Goal: Task Accomplishment & Management: Manage account settings

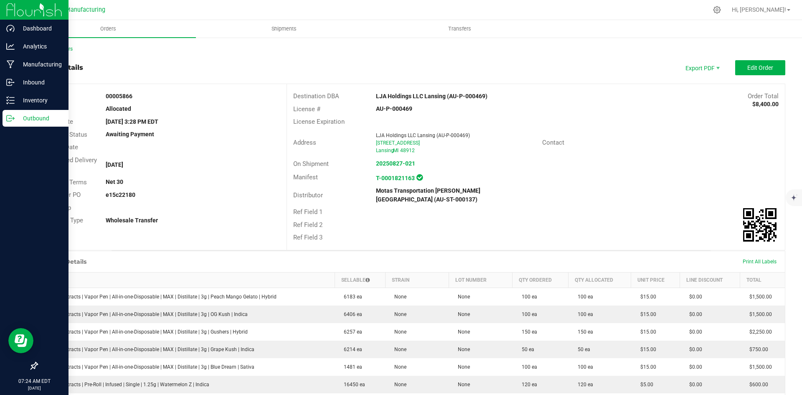
click at [17, 117] on p "Outbound" at bounding box center [40, 118] width 50 height 10
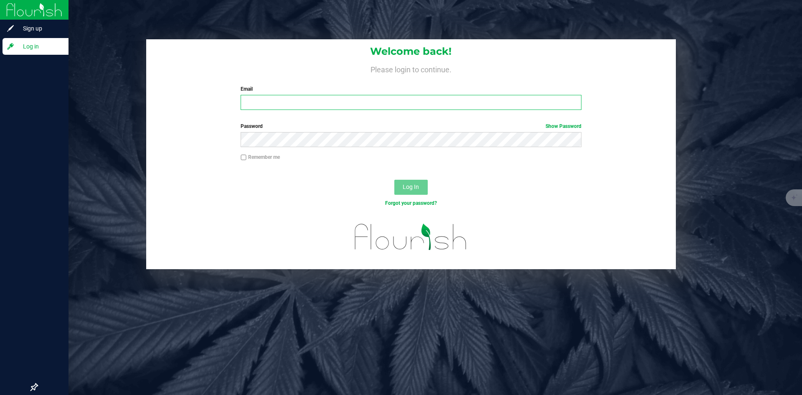
type input "dmmikuls@umich.edu"
click at [417, 184] on span "Log In" at bounding box center [411, 186] width 16 height 7
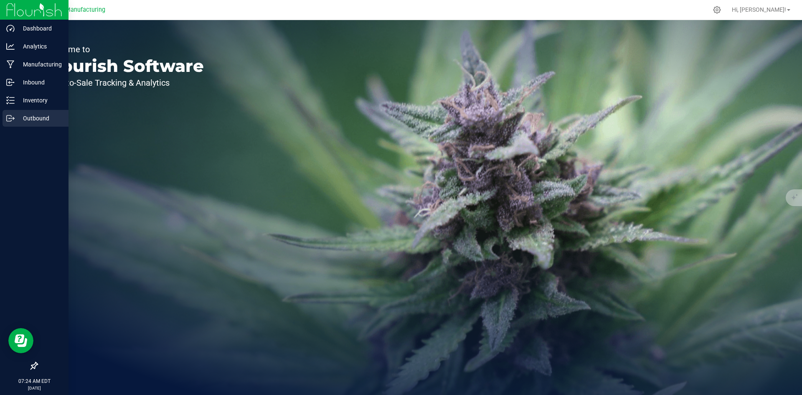
click at [16, 119] on p "Outbound" at bounding box center [40, 118] width 50 height 10
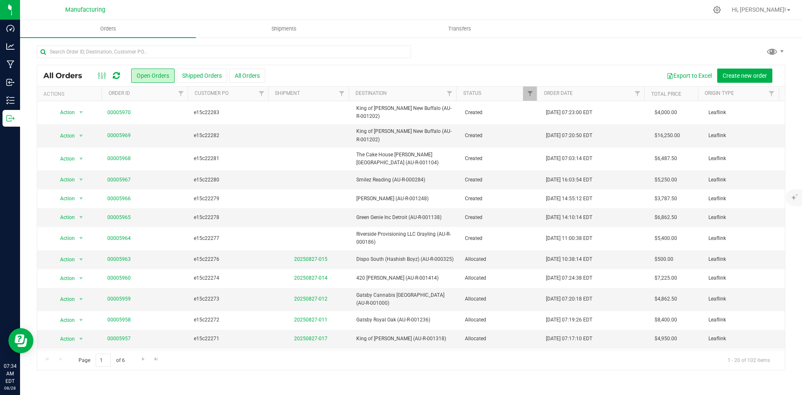
click at [81, 41] on div "All Orders Open Orders Shipped Orders All Orders Export to Excel Create new ord…" at bounding box center [411, 208] width 782 height 342
click at [83, 58] on input "text" at bounding box center [224, 52] width 374 height 13
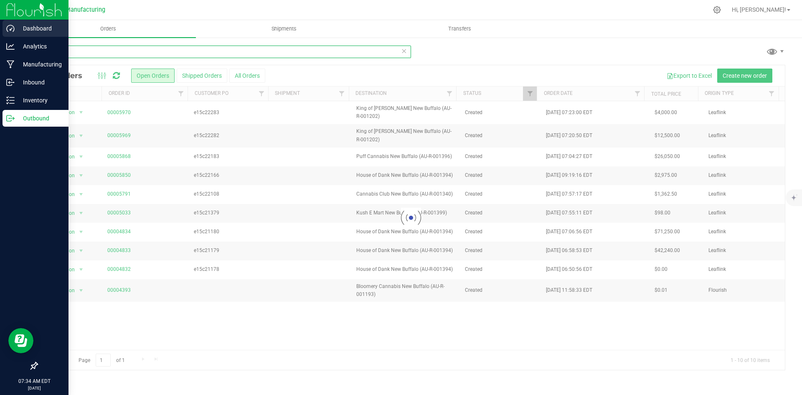
type input "new buf"
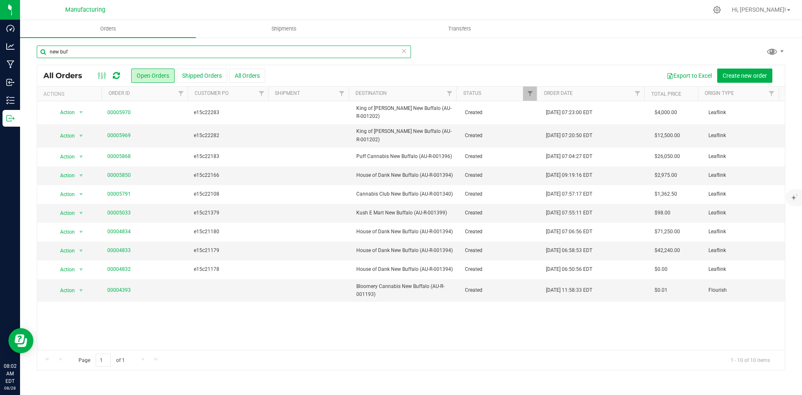
click at [73, 53] on input "new buf" at bounding box center [224, 52] width 374 height 13
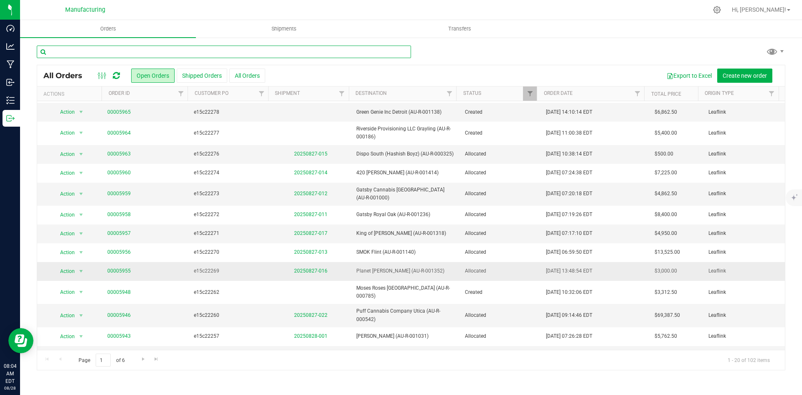
scroll to position [140, 0]
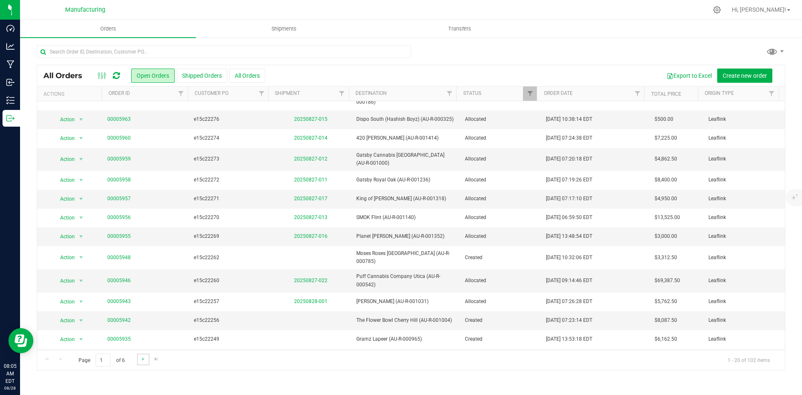
click at [137, 361] on link "Go to the next page" at bounding box center [143, 358] width 12 height 11
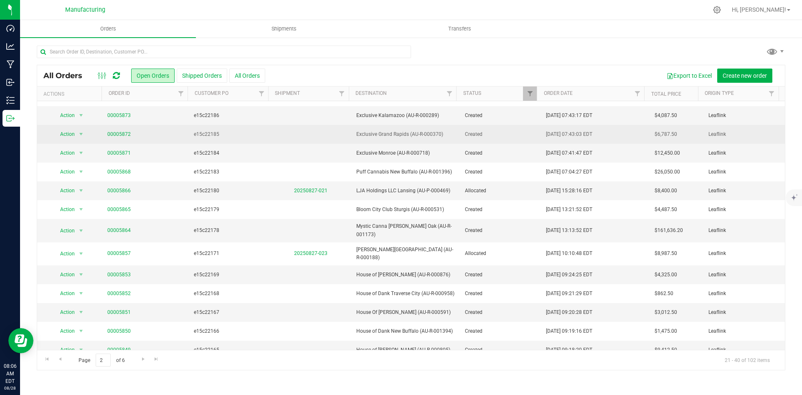
scroll to position [131, 0]
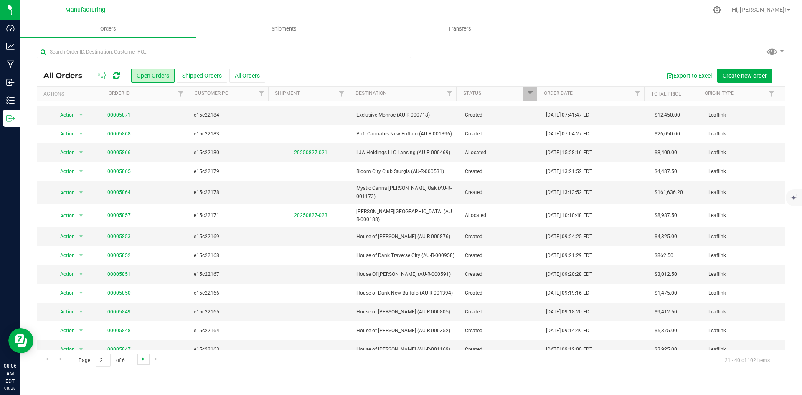
click at [140, 361] on span "Go to the next page" at bounding box center [143, 358] width 7 height 7
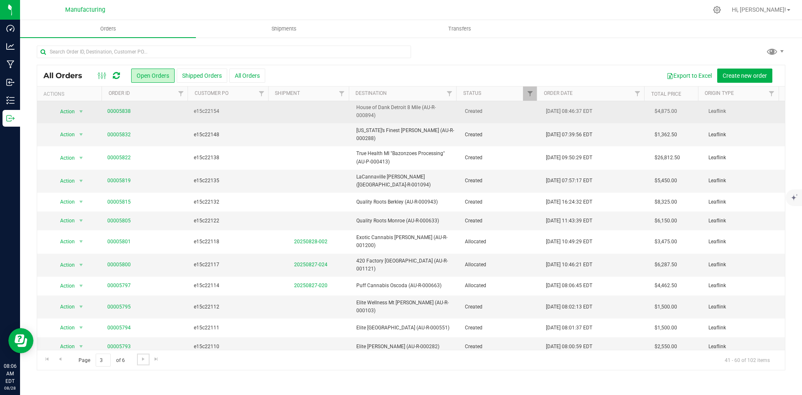
scroll to position [0, 0]
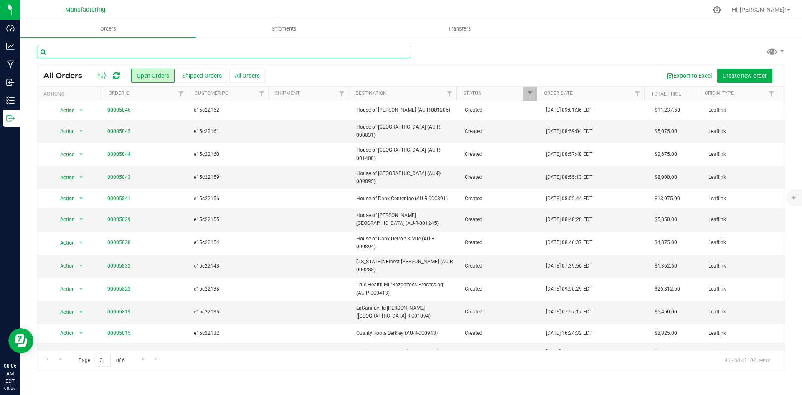
click at [88, 58] on input "text" at bounding box center [224, 52] width 374 height 13
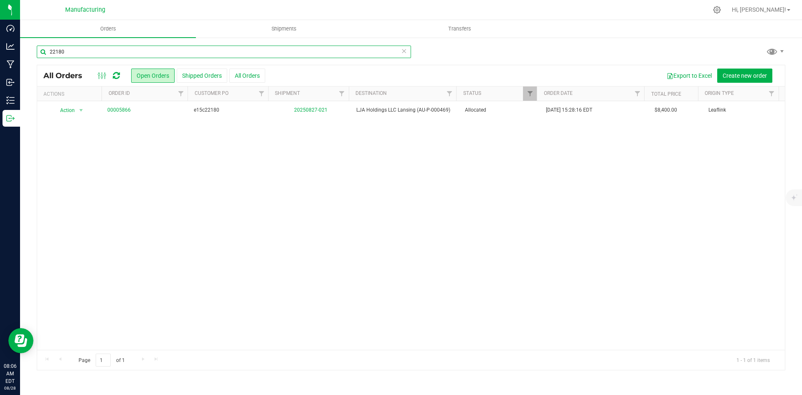
click at [73, 48] on input "22180" at bounding box center [224, 52] width 374 height 13
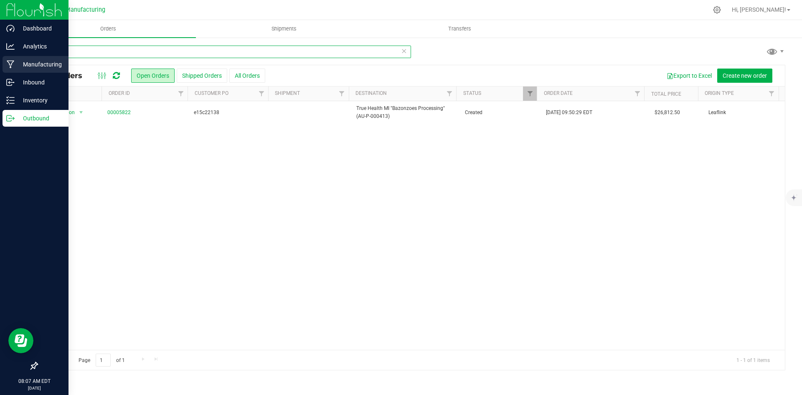
type input "00413"
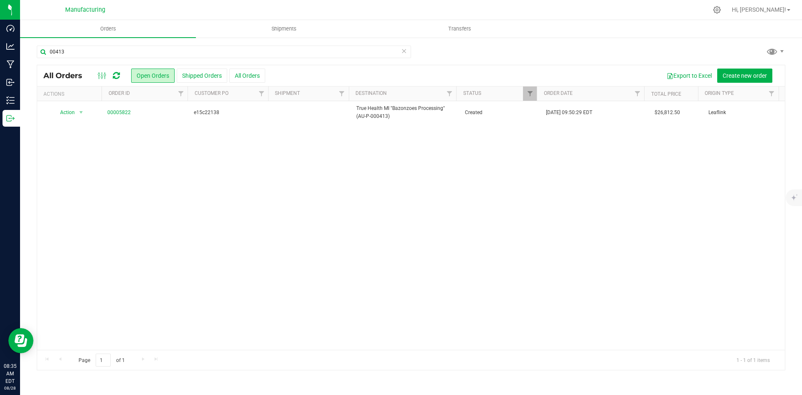
click at [119, 75] on icon at bounding box center [116, 75] width 7 height 8
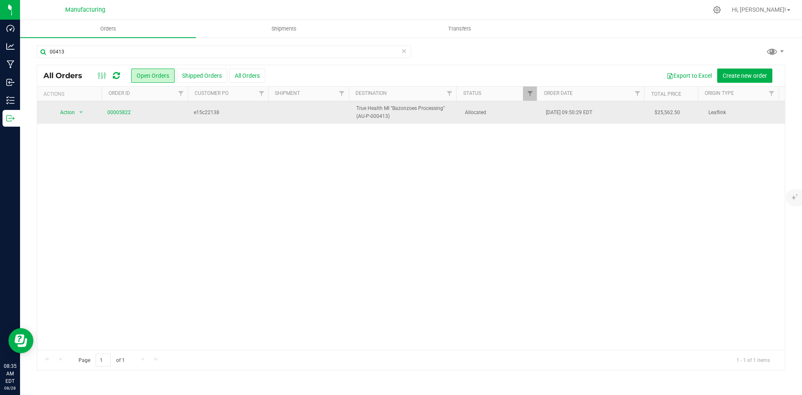
click at [183, 112] on td "00005822" at bounding box center [145, 112] width 87 height 23
click at [223, 109] on span "e15c22138" at bounding box center [229, 113] width 71 height 8
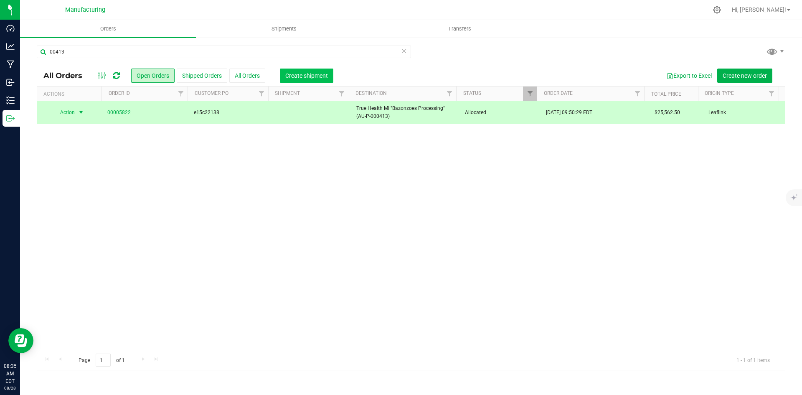
click at [300, 73] on span "Create shipment" at bounding box center [306, 75] width 43 height 7
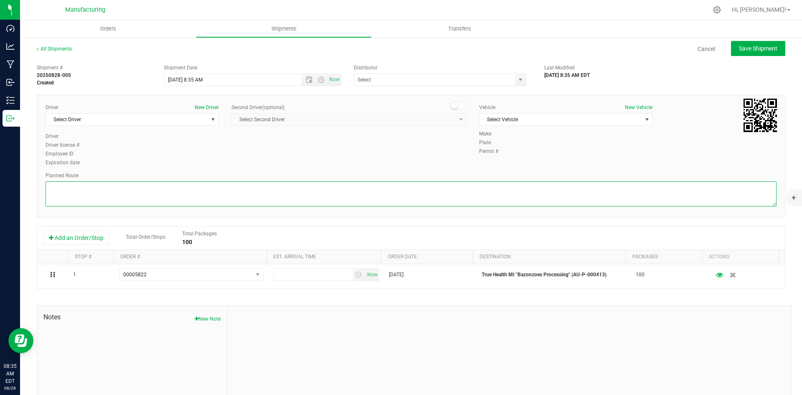
click at [77, 192] on textarea at bounding box center [411, 193] width 731 height 25
click at [87, 195] on textarea at bounding box center [411, 193] width 731 height 25
paste textarea "| Head south 246 ft -- Turn right 325 ft -- Turn right 407 ft -- Turn right tow…"
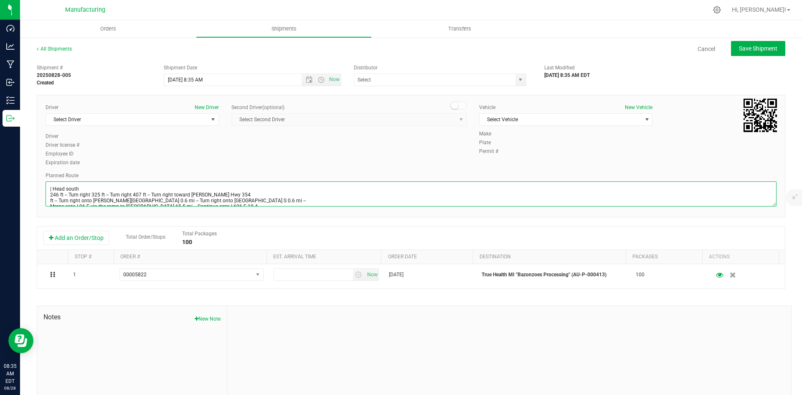
scroll to position [27, 0]
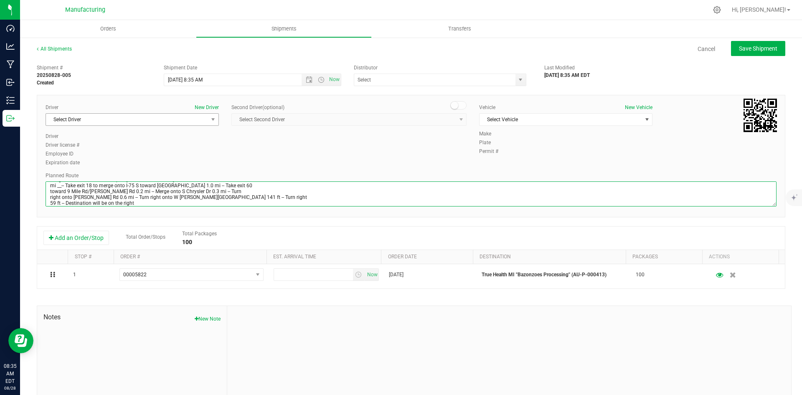
type textarea "| Head south 246 ft -- Turn right 325 ft -- Turn right 407 ft -- Turn right tow…"
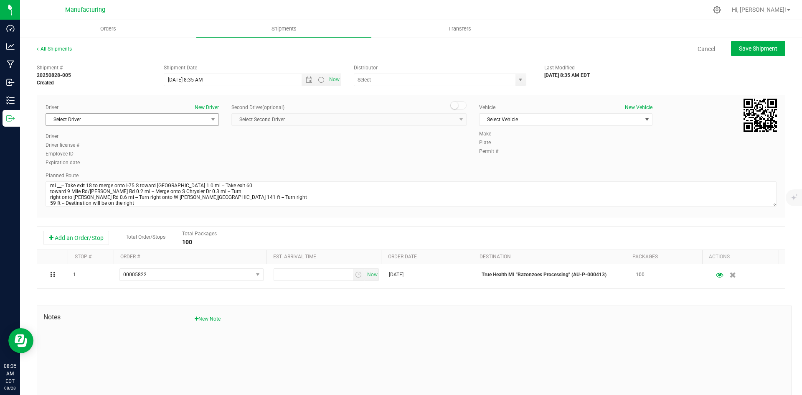
click at [99, 115] on span "Select Driver" at bounding box center [127, 120] width 162 height 12
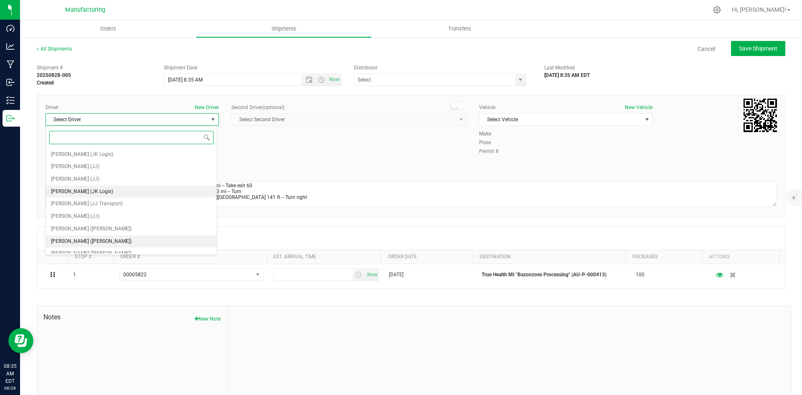
click at [81, 245] on span "Lloyd Neely (Motas)" at bounding box center [91, 241] width 81 height 11
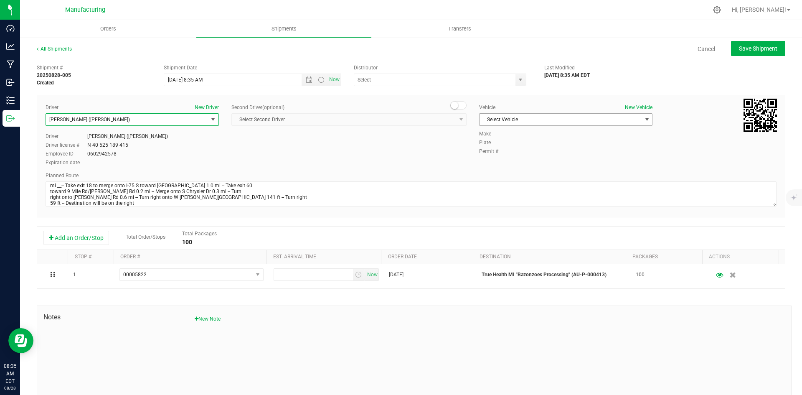
click at [481, 121] on span "Select Vehicle" at bounding box center [560, 120] width 162 height 12
drag, startPoint x: 494, startPoint y: 159, endPoint x: 499, endPoint y: 112, distance: 47.0
click at [492, 154] on li "T3" at bounding box center [561, 158] width 171 height 13
click at [520, 80] on span "select" at bounding box center [520, 79] width 7 height 7
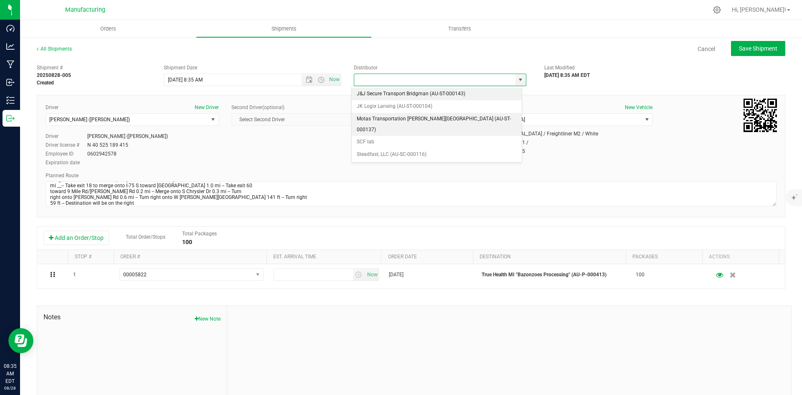
click at [370, 117] on li "Motas Transportation [PERSON_NAME][GEOGRAPHIC_DATA] (AU-ST-000137)" at bounding box center [437, 124] width 170 height 23
type input "Motas Transportation [PERSON_NAME][GEOGRAPHIC_DATA] (AU-ST-000137)"
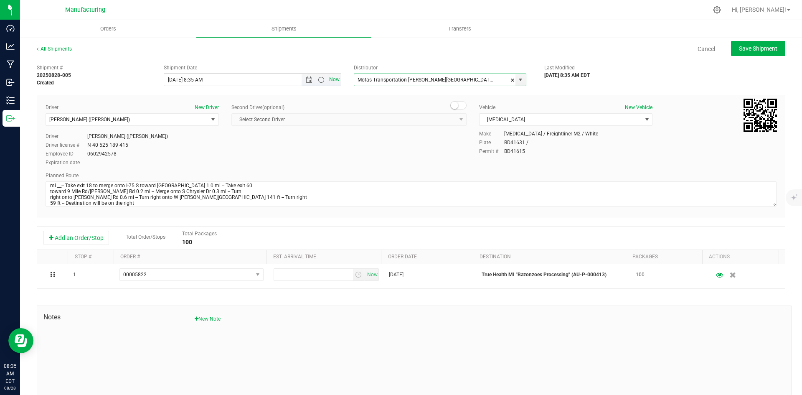
click at [330, 84] on span "Now" at bounding box center [321, 80] width 39 height 12
click at [327, 80] on span "Now" at bounding box center [334, 80] width 14 height 12
click at [757, 44] on button "Save Shipment" at bounding box center [758, 48] width 54 height 15
type input "8/28/2025 12:35 PM"
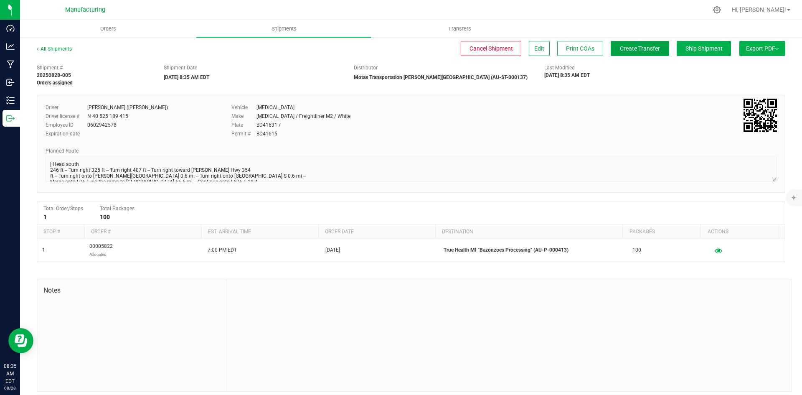
click at [649, 51] on span "Create Transfer" at bounding box center [640, 48] width 40 height 7
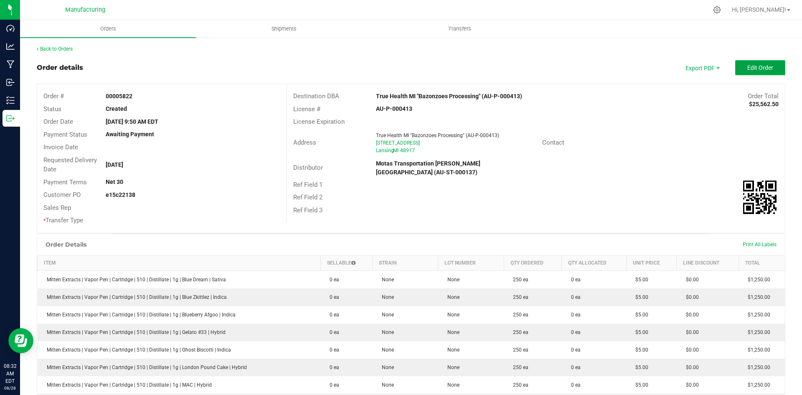
click at [765, 73] on button "Edit Order" at bounding box center [760, 67] width 50 height 15
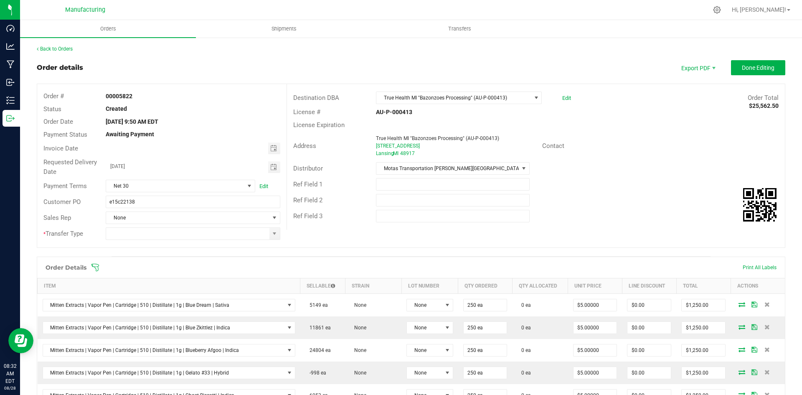
click at [97, 270] on icon at bounding box center [95, 267] width 8 height 8
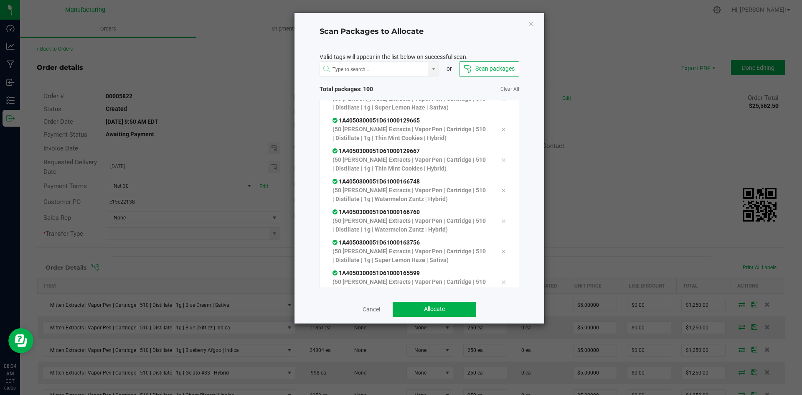
scroll to position [2852, 0]
click at [433, 309] on span "Allocate" at bounding box center [434, 308] width 21 height 7
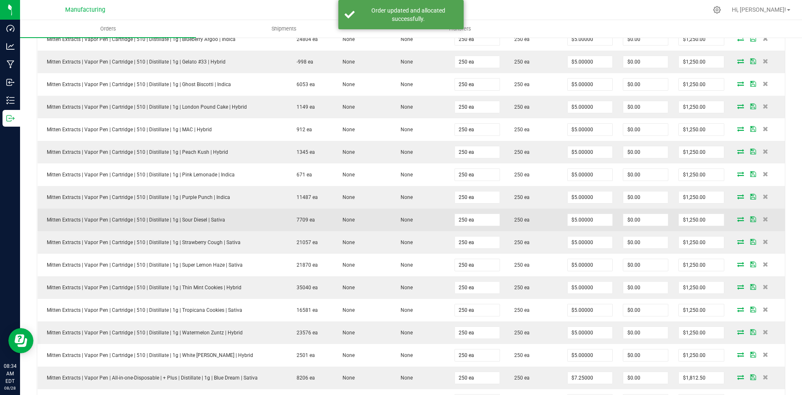
scroll to position [0, 0]
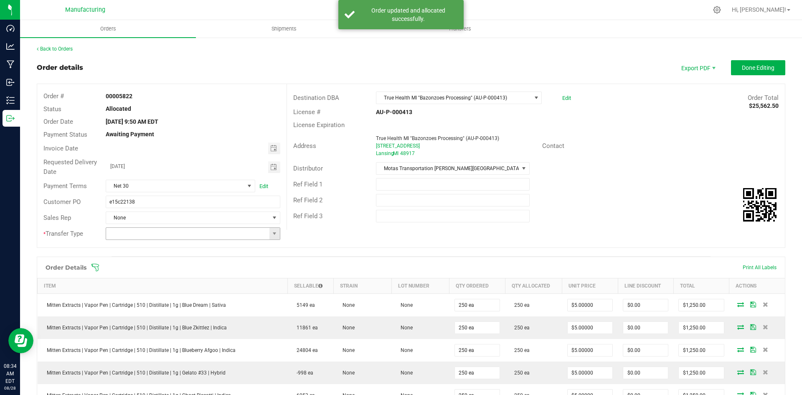
click at [274, 237] on span at bounding box center [274, 234] width 10 height 12
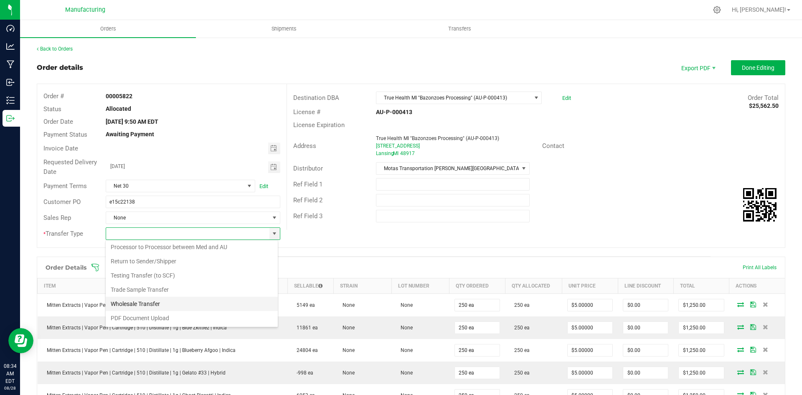
click at [153, 308] on li "Wholesale Transfer" at bounding box center [192, 304] width 172 height 14
type input "Wholesale Transfer"
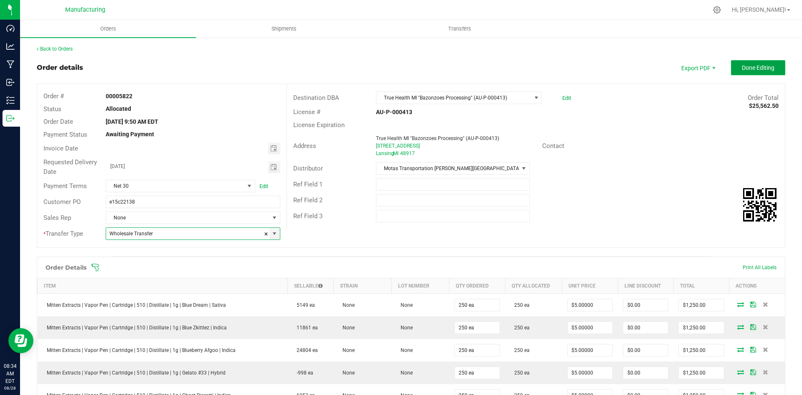
click at [767, 68] on span "Done Editing" at bounding box center [758, 67] width 33 height 7
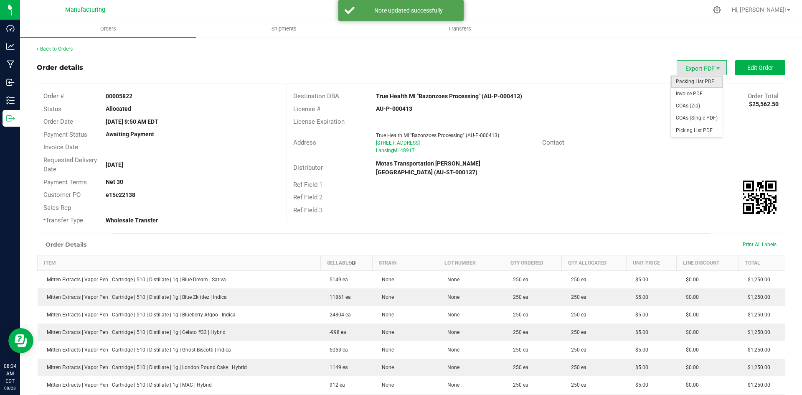
click at [702, 86] on span "Packing List PDF" at bounding box center [697, 82] width 52 height 12
